Goal: Contribute content

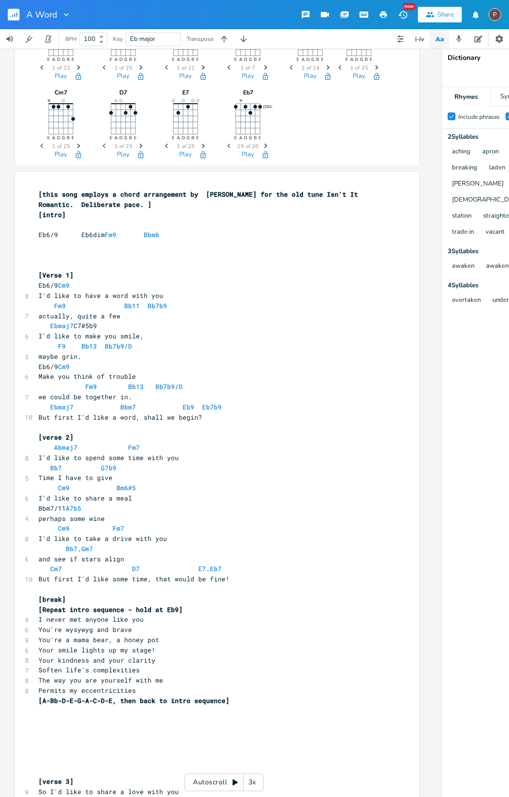
scroll to position [0, 12]
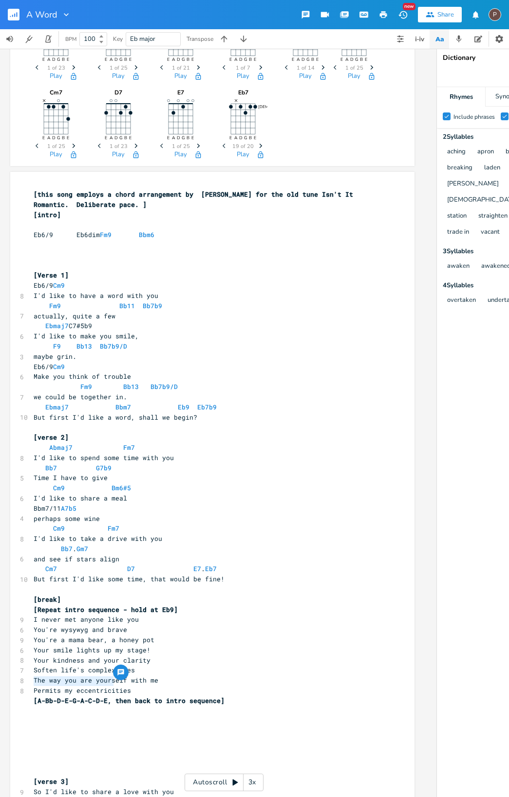
type textarea "A-Bb-D-E-G-A-C-D-E,"
drag, startPoint x: 109, startPoint y: 681, endPoint x: 36, endPoint y: 680, distance: 72.6
click at [36, 696] on span "[A-Bb-D-E-G-A-C-D-E, then back to intro sequence]" at bounding box center [129, 700] width 191 height 9
type textarea "Cm9 Bbm9"
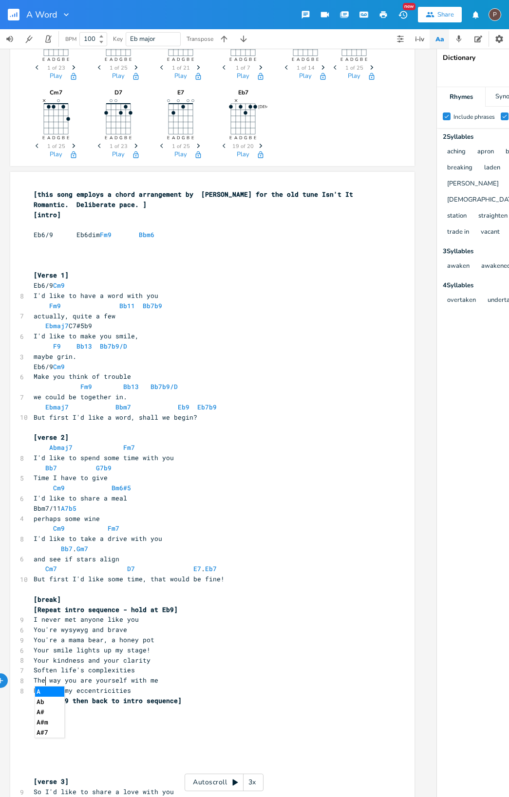
scroll to position [0, 7]
type textarea "Abmag7"
type textarea "Em9. Ebm9,"
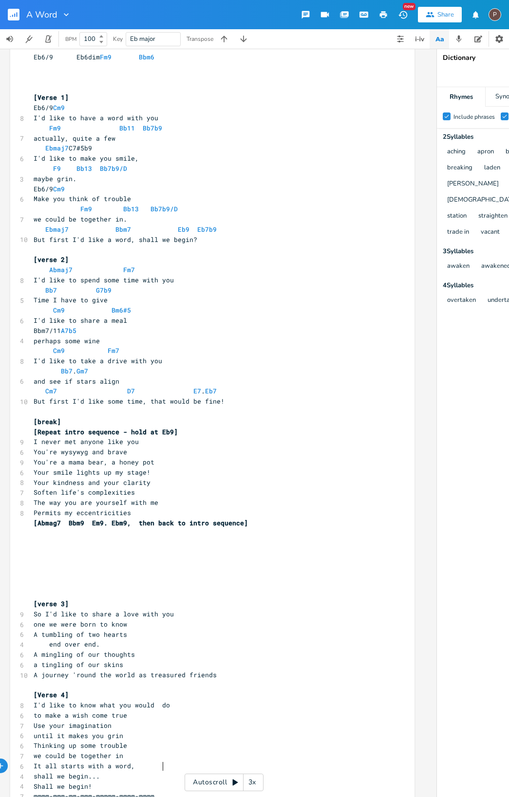
scroll to position [383, 0]
drag, startPoint x: 144, startPoint y: 765, endPoint x: 74, endPoint y: 769, distance: 70.2
click at [74, 792] on span "mmmm-mmm-mm-mmm-mmmmm-mmmm-mmmm" at bounding box center [94, 796] width 121 height 9
type textarea "-"
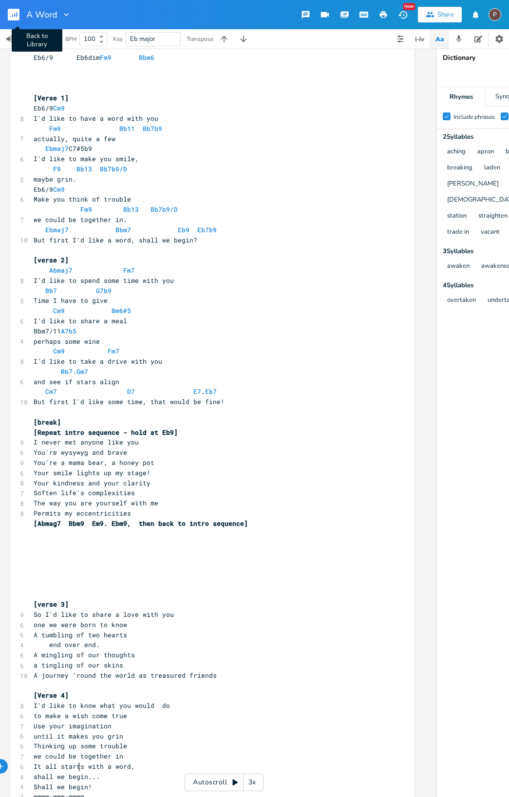
click at [15, 13] on rect "button" at bounding box center [14, 15] width 12 height 12
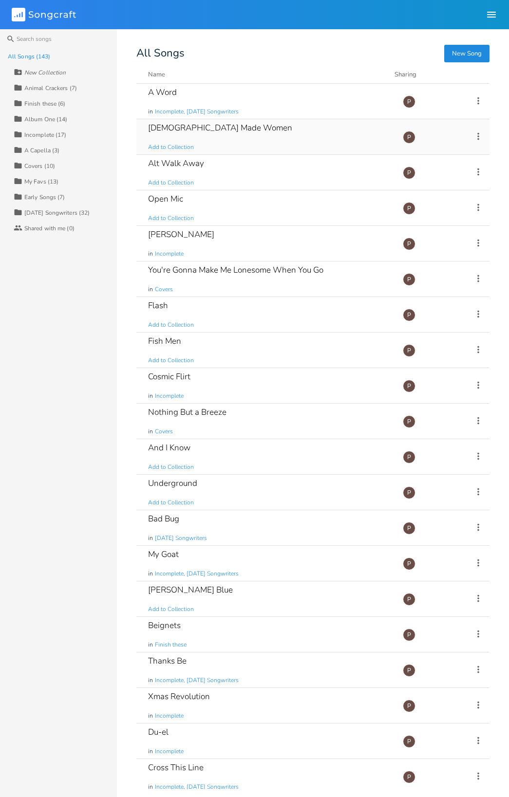
click at [187, 130] on div "[DEMOGRAPHIC_DATA] Made Women" at bounding box center [220, 128] width 144 height 8
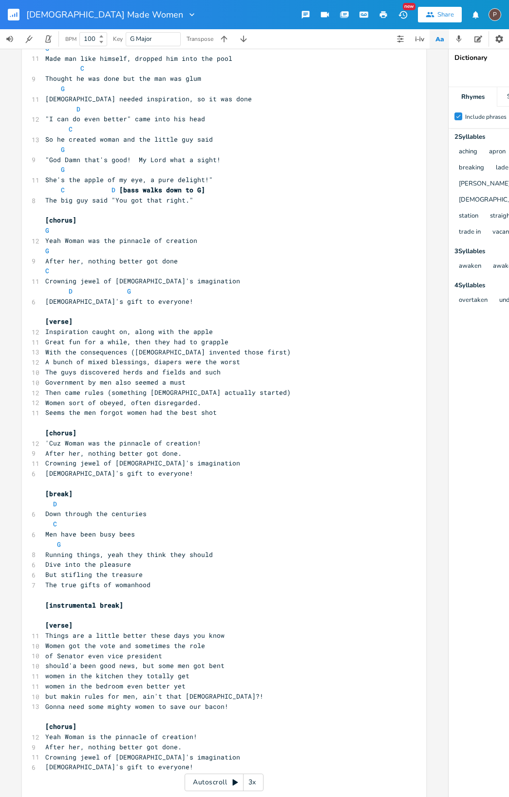
scroll to position [177, 0]
drag, startPoint x: 129, startPoint y: 670, endPoint x: 40, endPoint y: 670, distance: 88.1
click at [43, 692] on pre "but makin rules for men, ain't that [DEMOGRAPHIC_DATA]?!" at bounding box center [219, 697] width 352 height 10
type textarea "women in the board room"
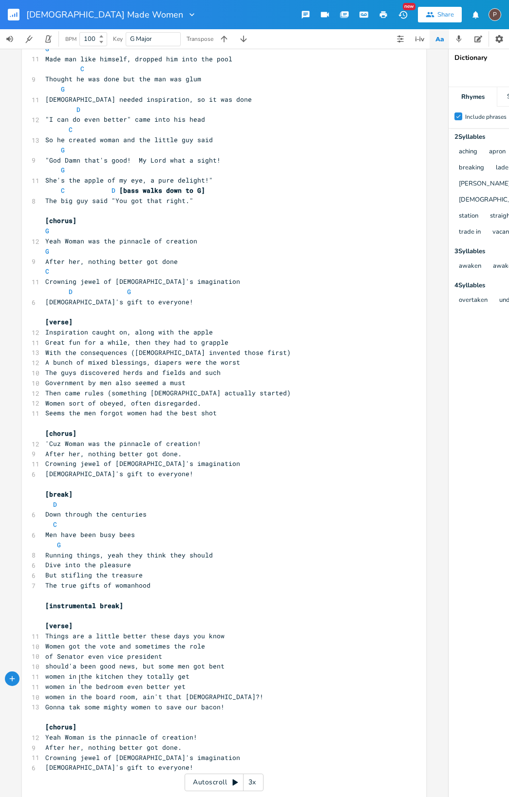
type textarea "take"
type textarea "but there's no need to wory cuz"
type textarea "r"
click at [13, 11] on rect "button" at bounding box center [14, 15] width 12 height 12
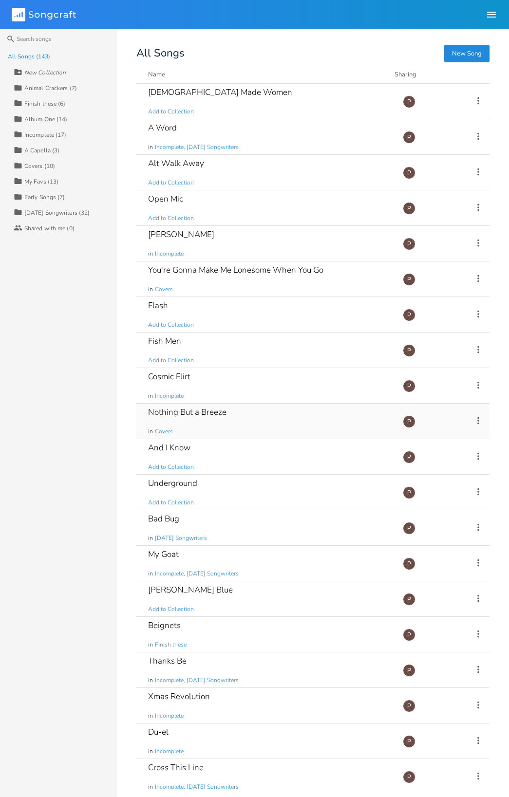
click at [184, 412] on div "Nothing But a Breeze" at bounding box center [187, 412] width 78 height 8
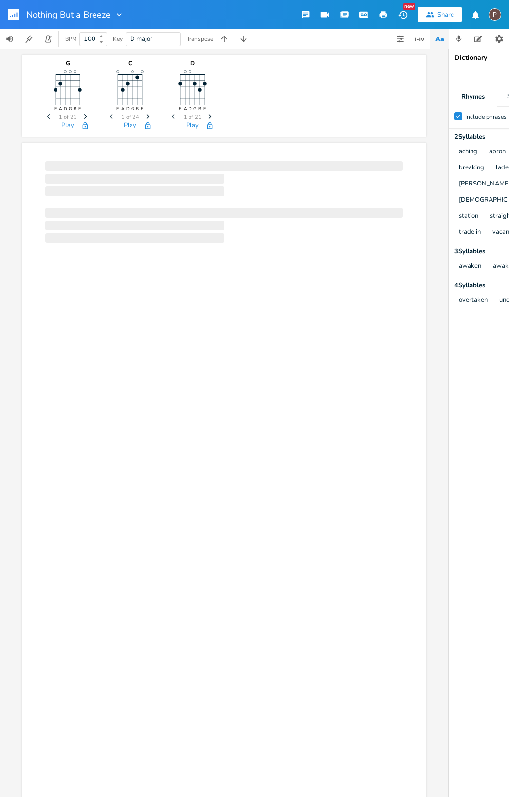
scroll to position [0, 0]
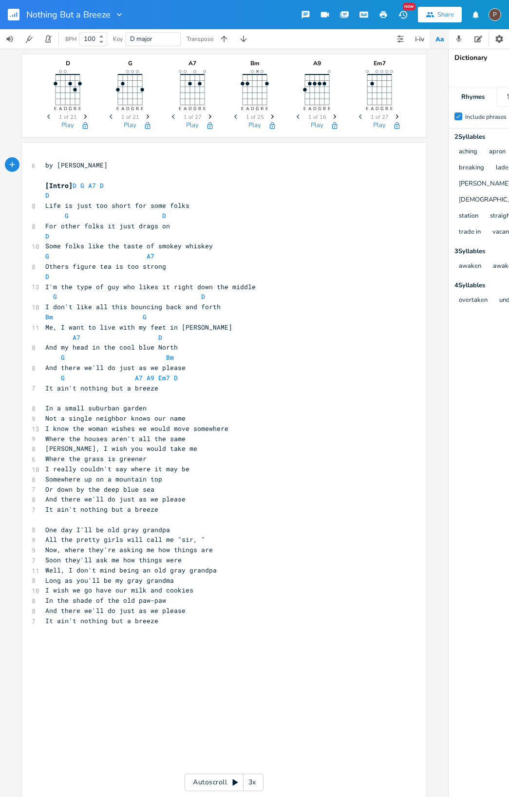
click at [12, 14] on rect "button" at bounding box center [14, 15] width 12 height 12
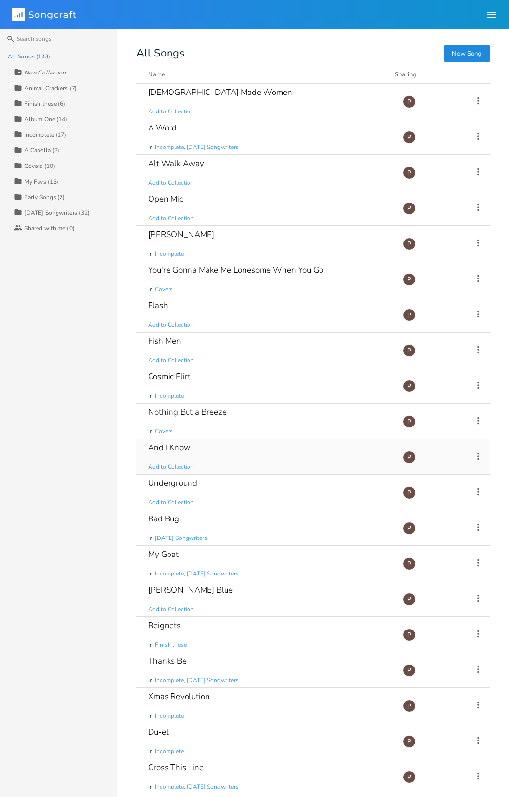
click at [160, 452] on div "And I Know" at bounding box center [169, 448] width 42 height 8
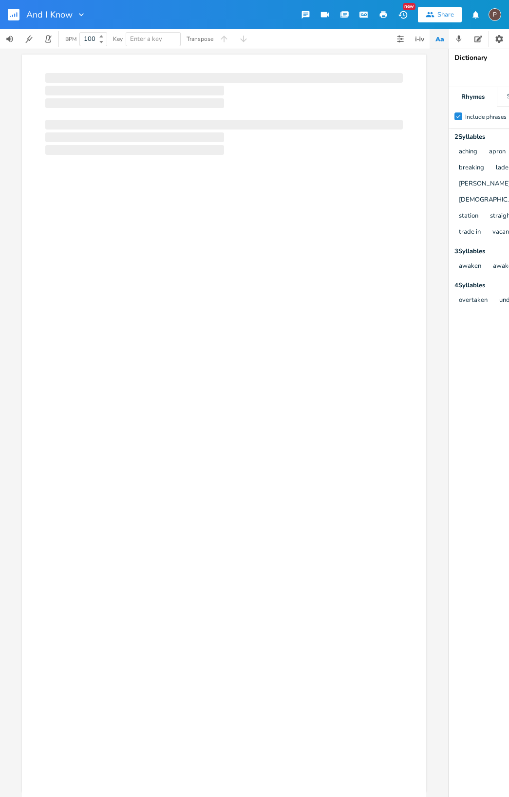
scroll to position [0, 0]
